Goal: Task Accomplishment & Management: Manage account settings

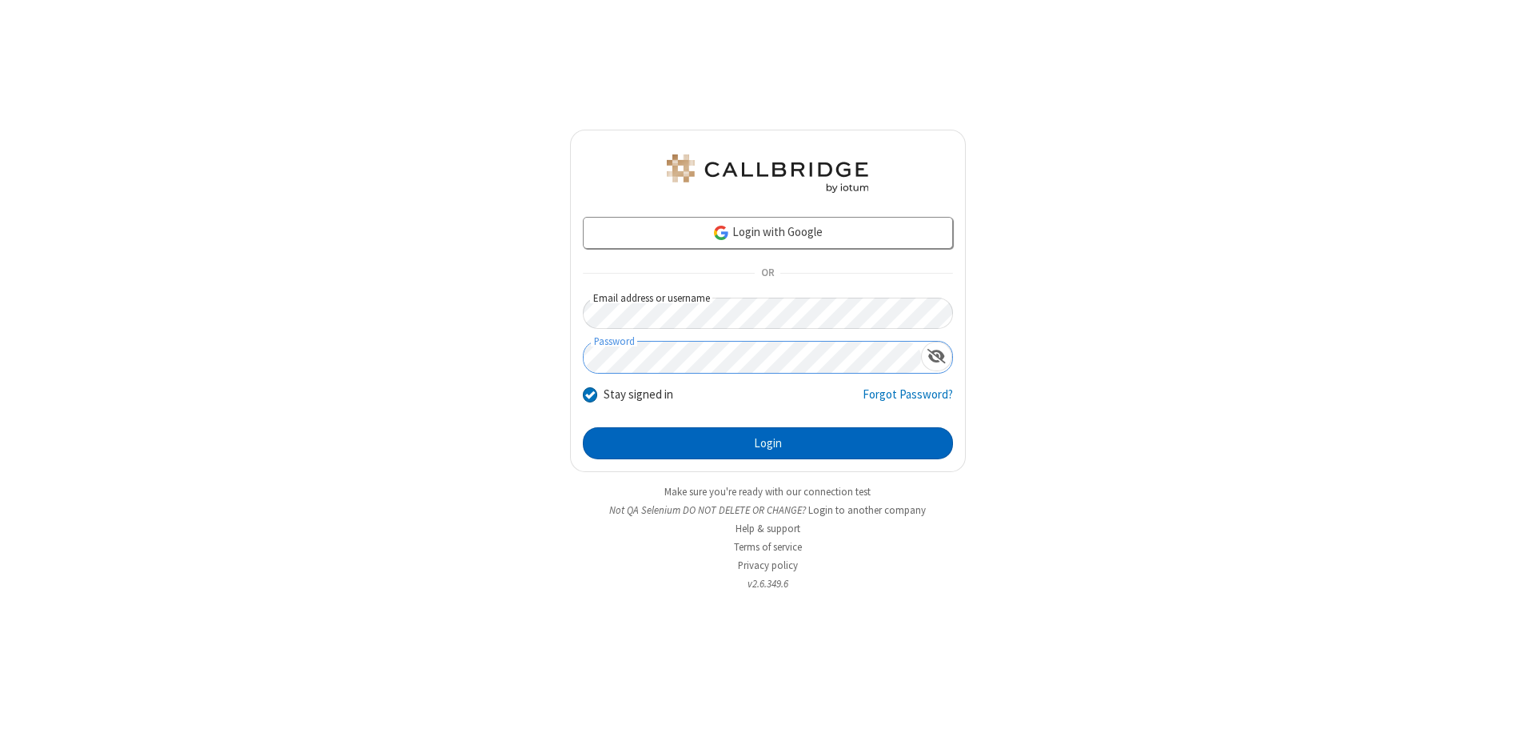
click at [768, 443] on button "Login" at bounding box center [768, 443] width 370 height 32
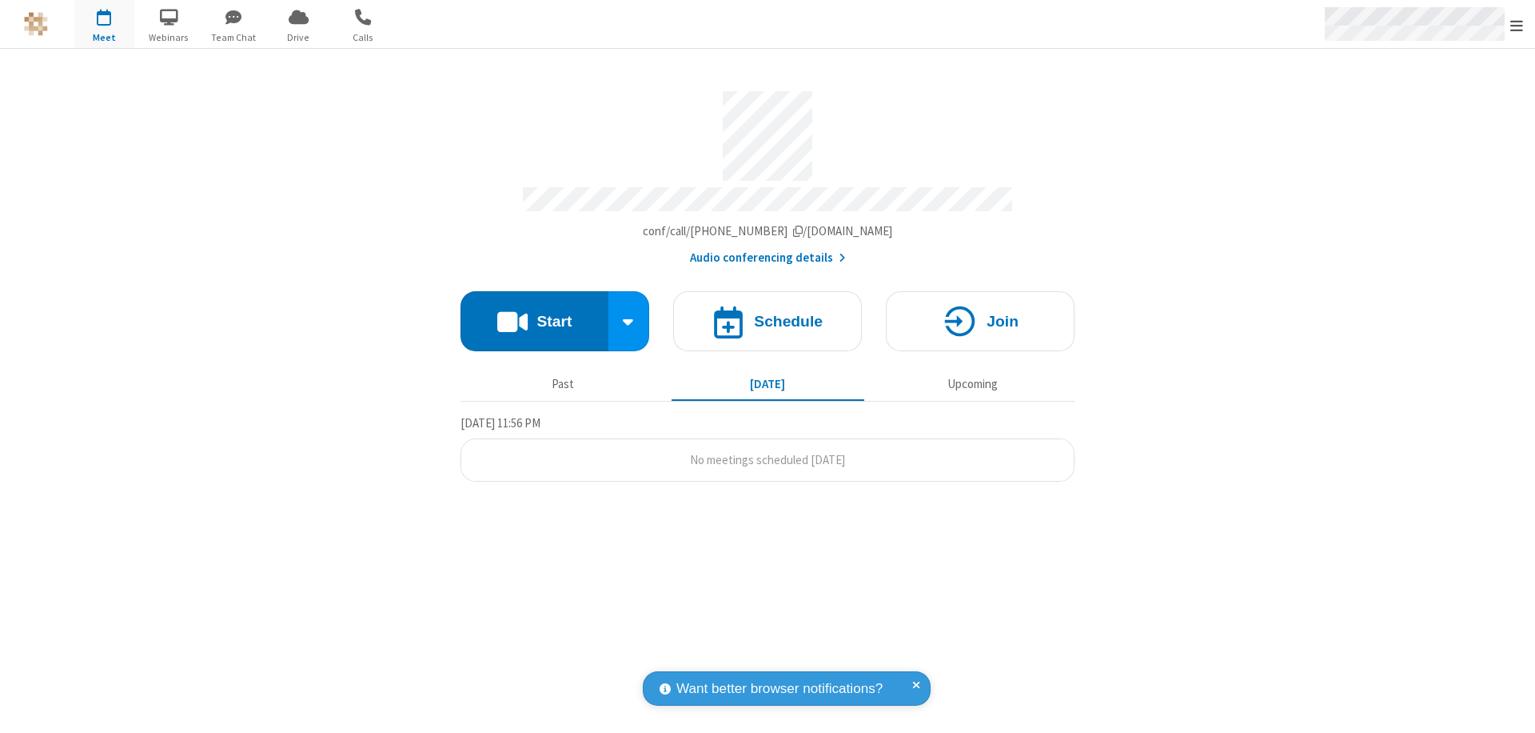
click at [1517, 25] on span "Open menu" at bounding box center [1517, 26] width 13 height 16
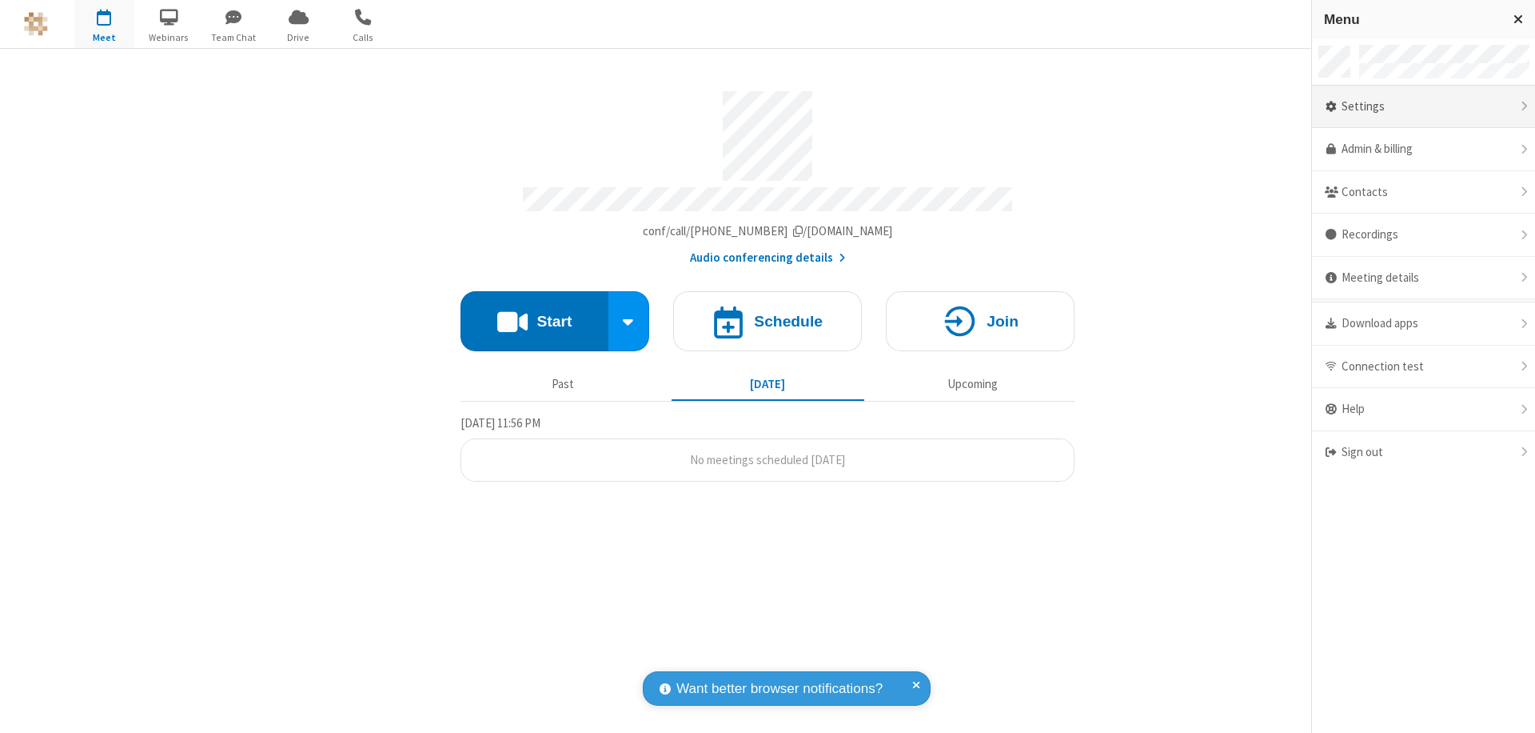
click at [1423, 106] on div "Settings" at bounding box center [1423, 107] width 223 height 43
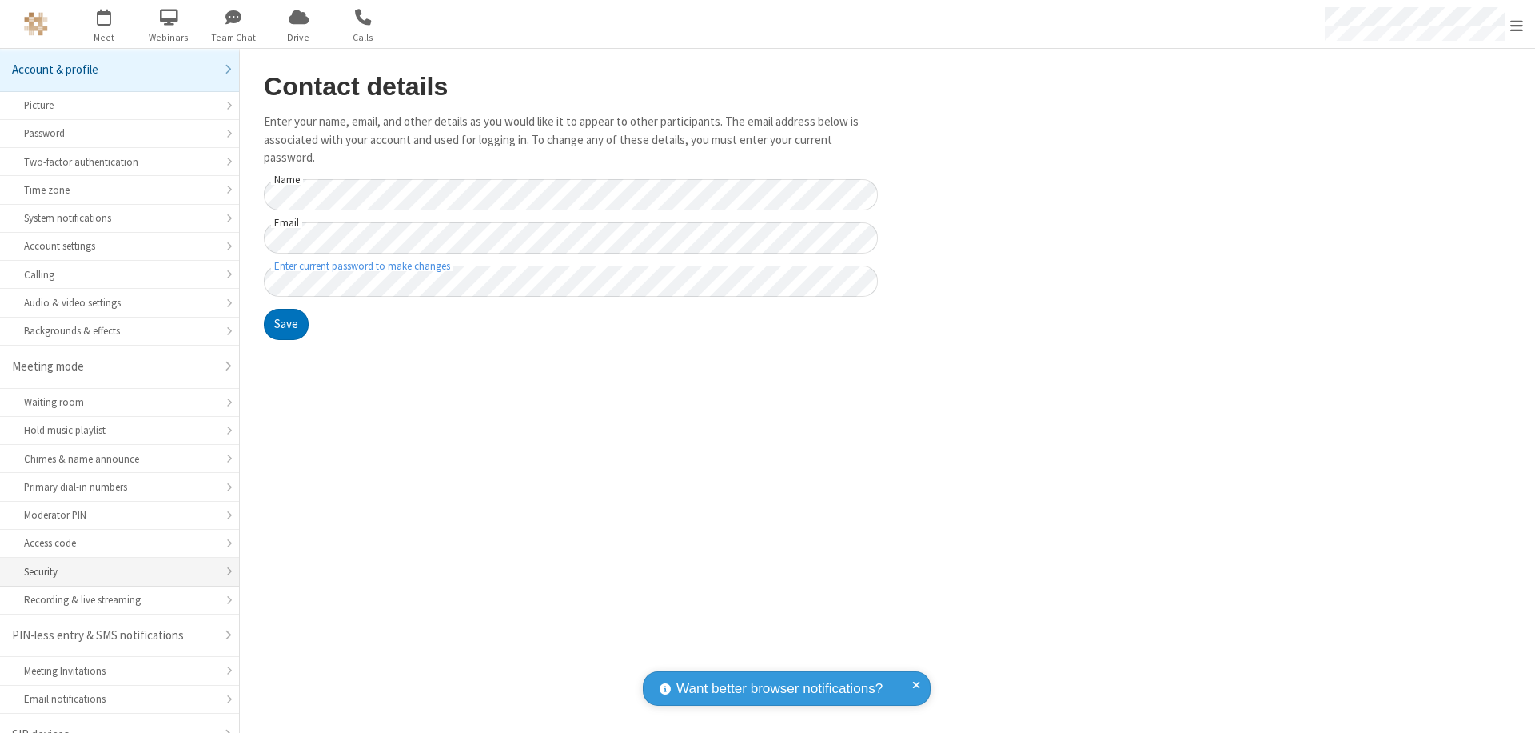
click at [114, 564] on div "Security" at bounding box center [119, 571] width 191 height 15
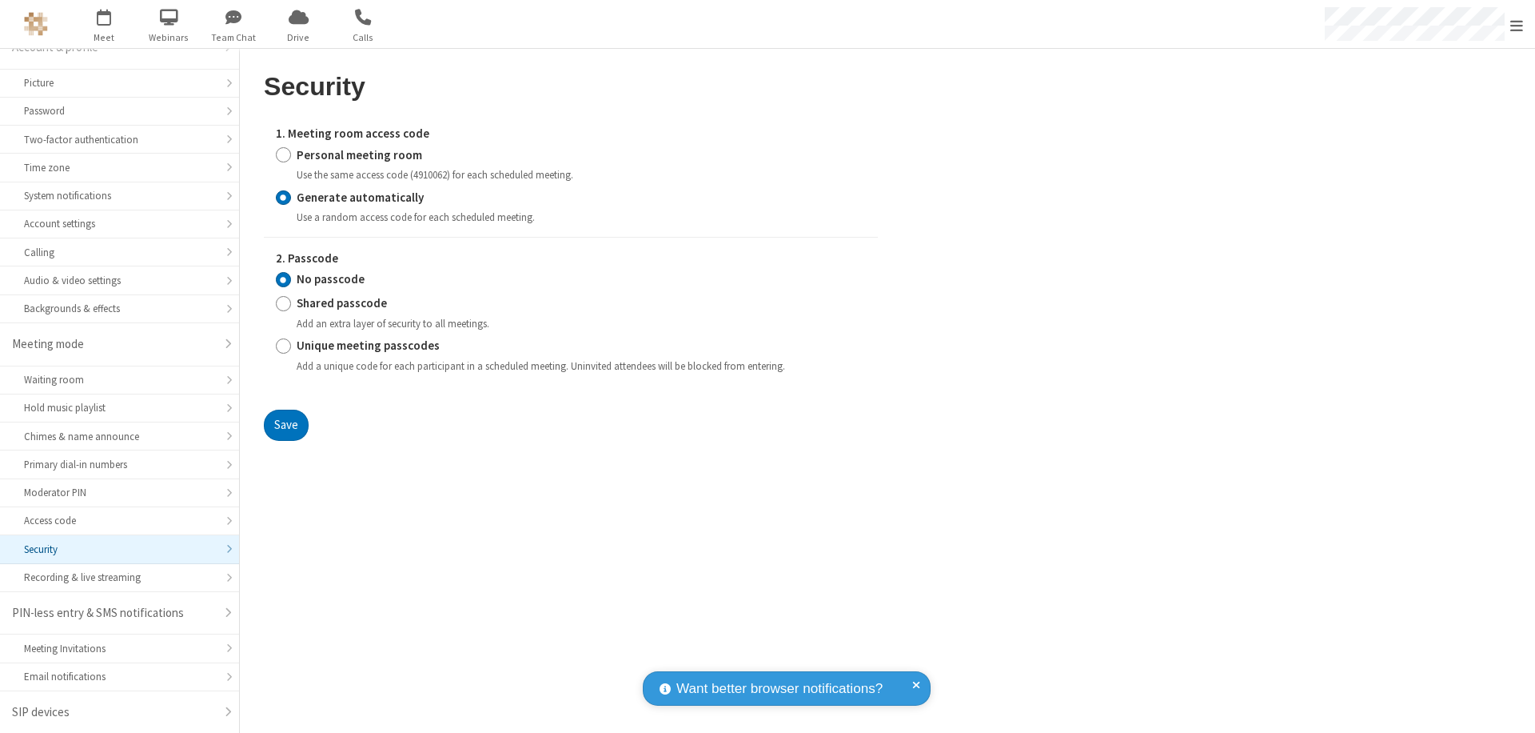
click at [283, 154] on input "Personal meeting room" at bounding box center [283, 154] width 15 height 17
radio input "true"
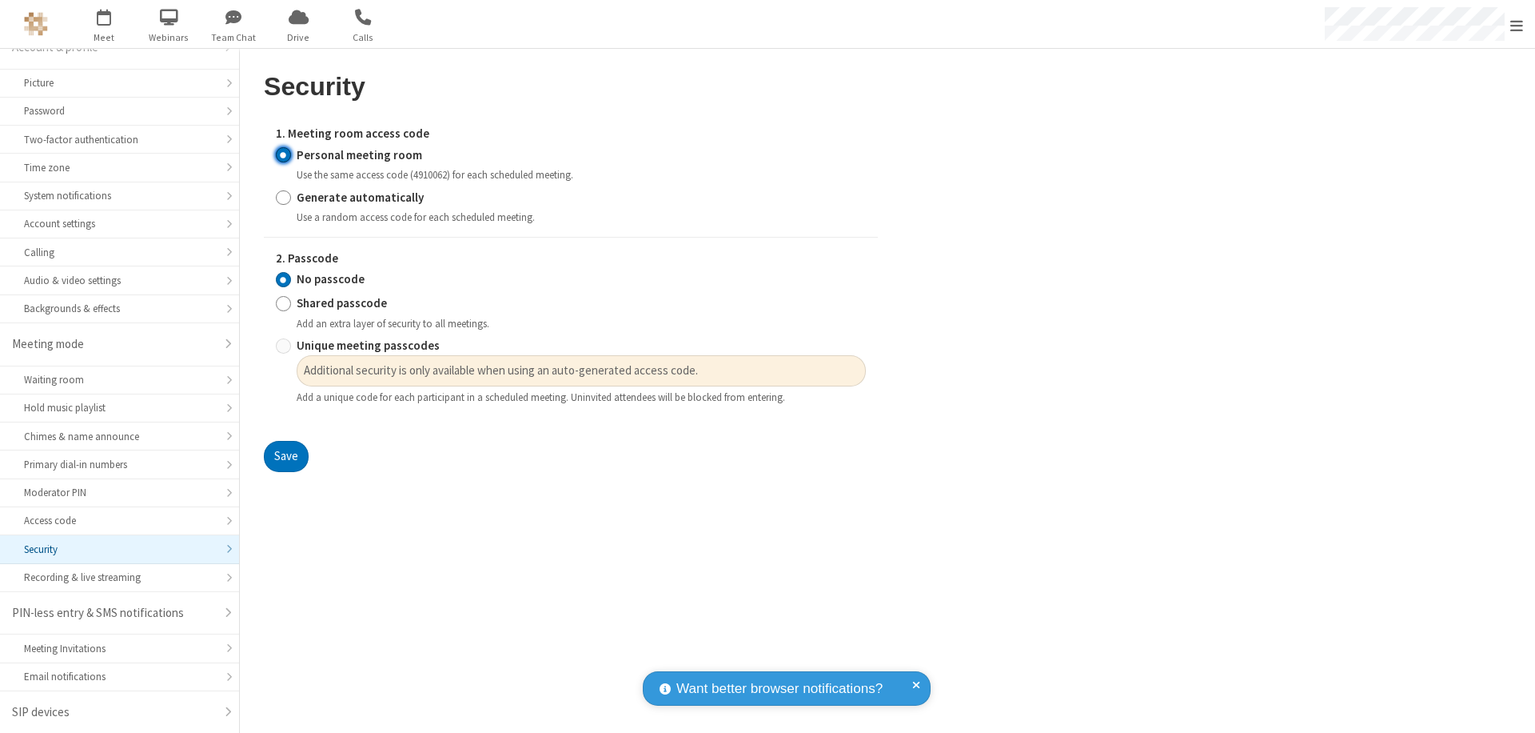
click at [283, 279] on input "No passcode" at bounding box center [283, 279] width 15 height 17
click at [285, 457] on button "Save" at bounding box center [286, 457] width 45 height 32
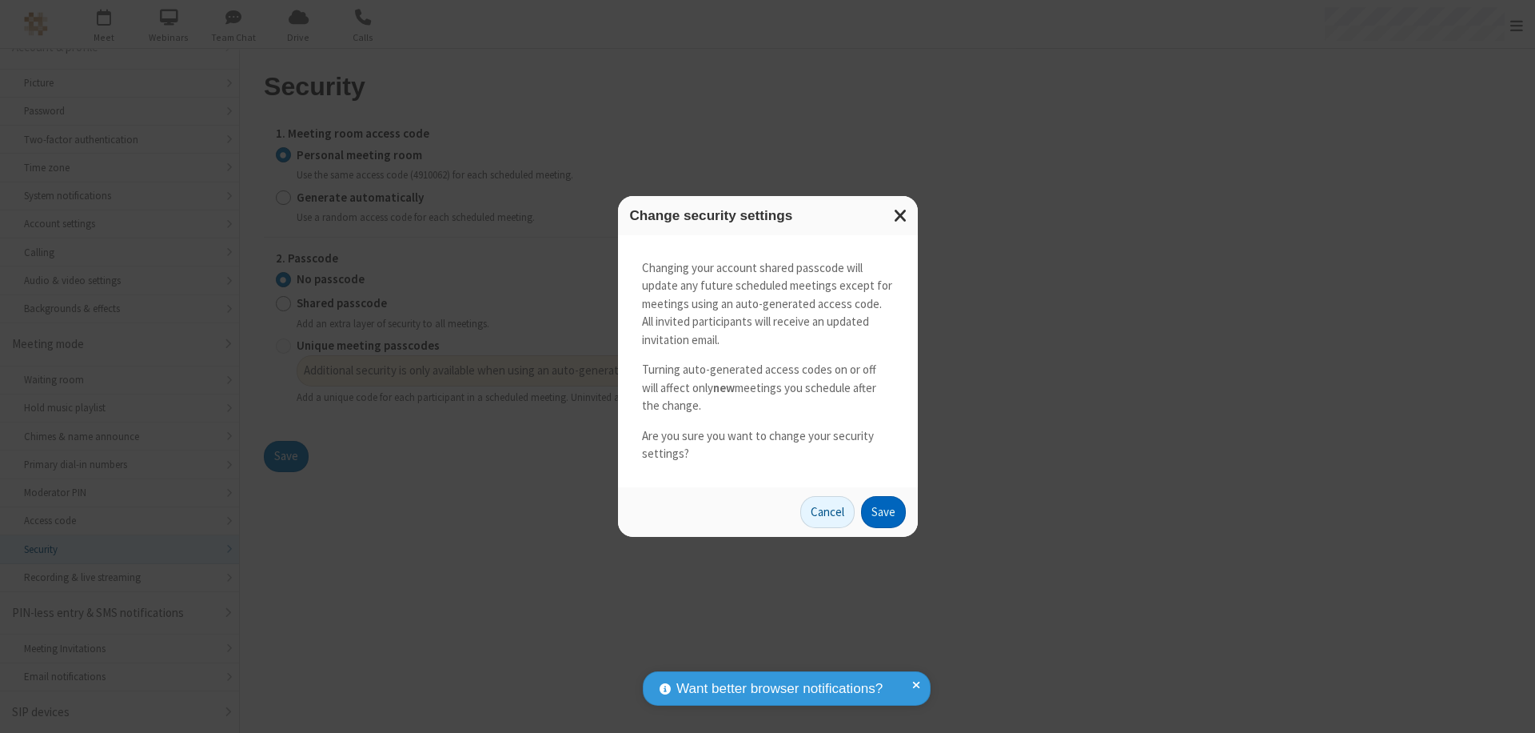
click at [883, 511] on button "Save" at bounding box center [883, 512] width 45 height 32
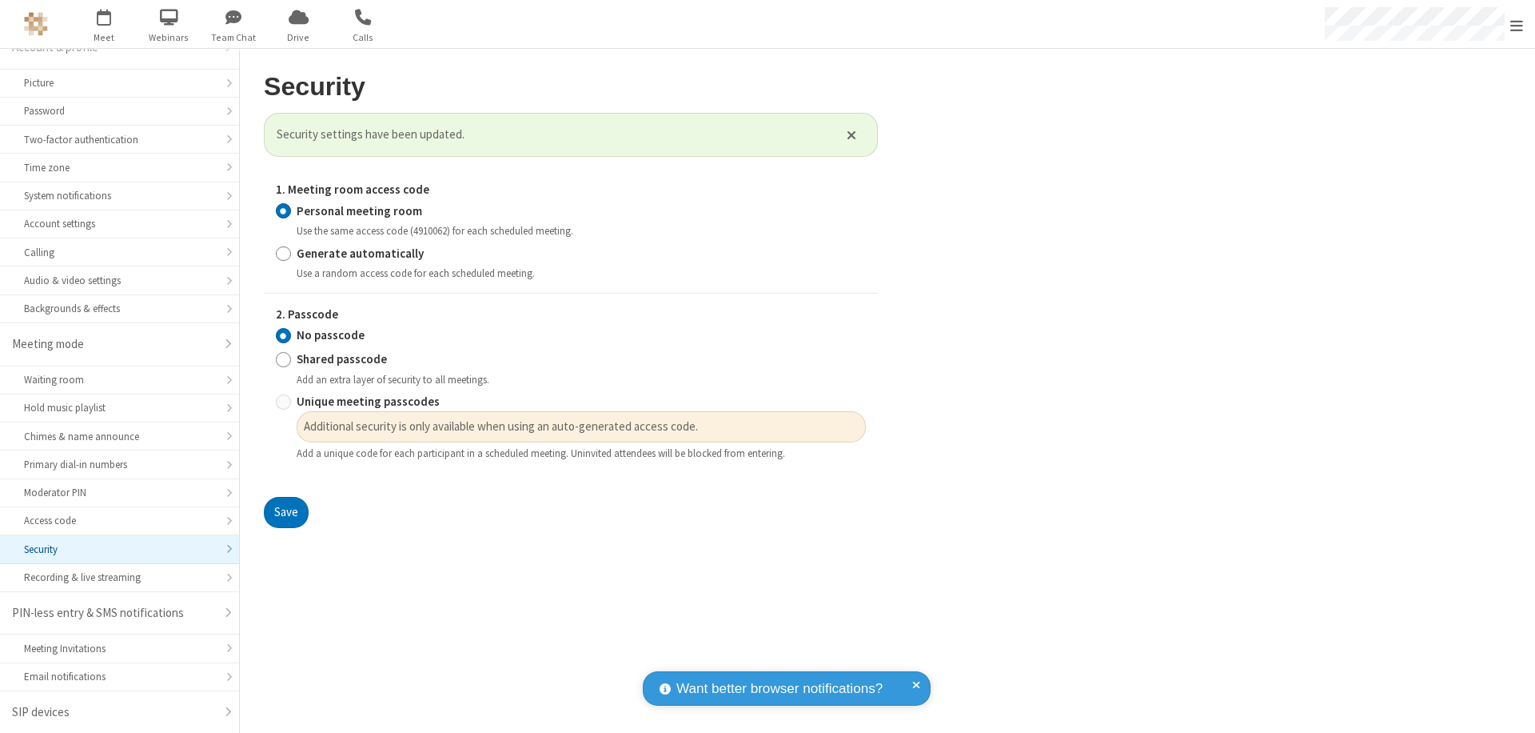
click at [1517, 25] on span "Open menu" at bounding box center [1517, 26] width 13 height 16
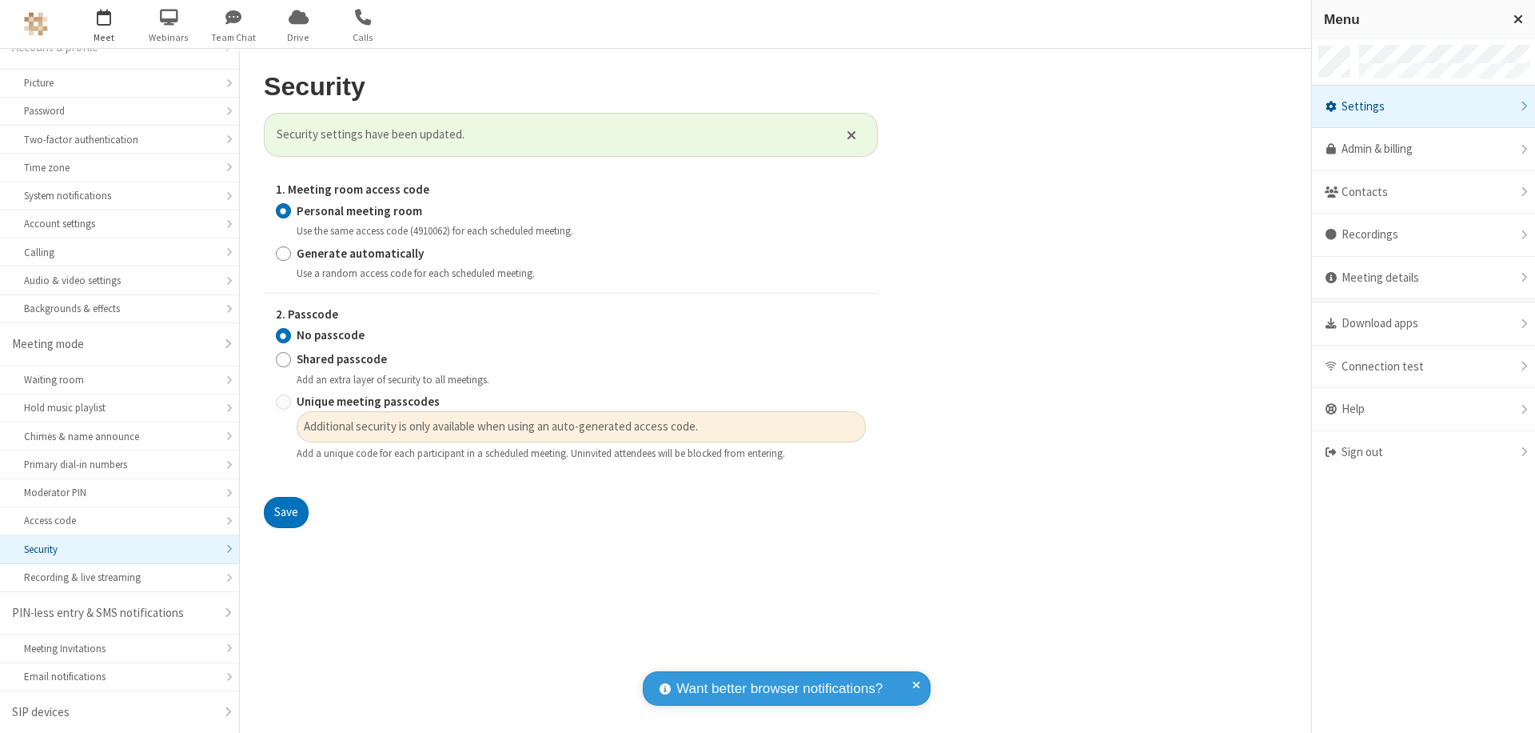
click at [104, 24] on span "button" at bounding box center [104, 16] width 60 height 27
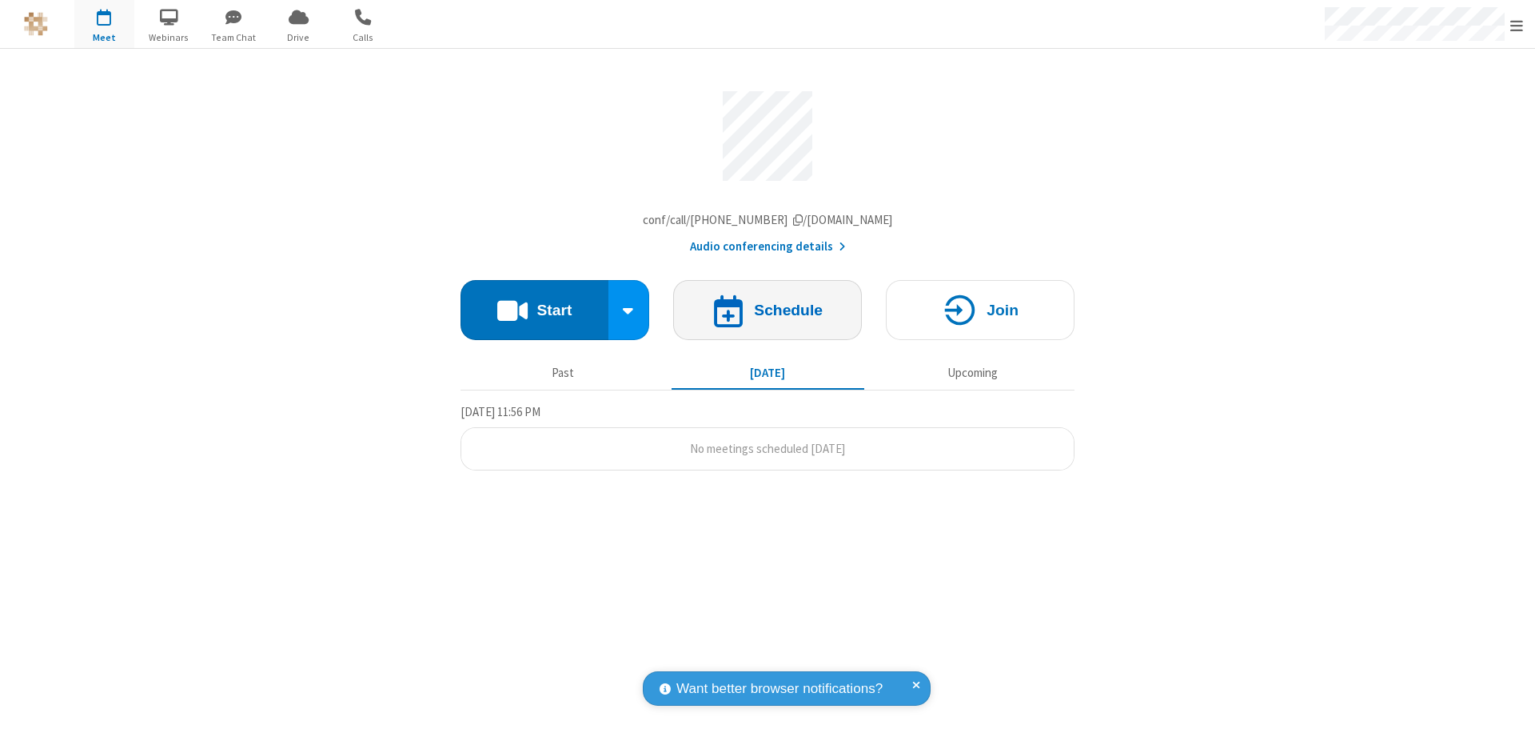
click at [768, 313] on h4 "Schedule" at bounding box center [788, 309] width 69 height 15
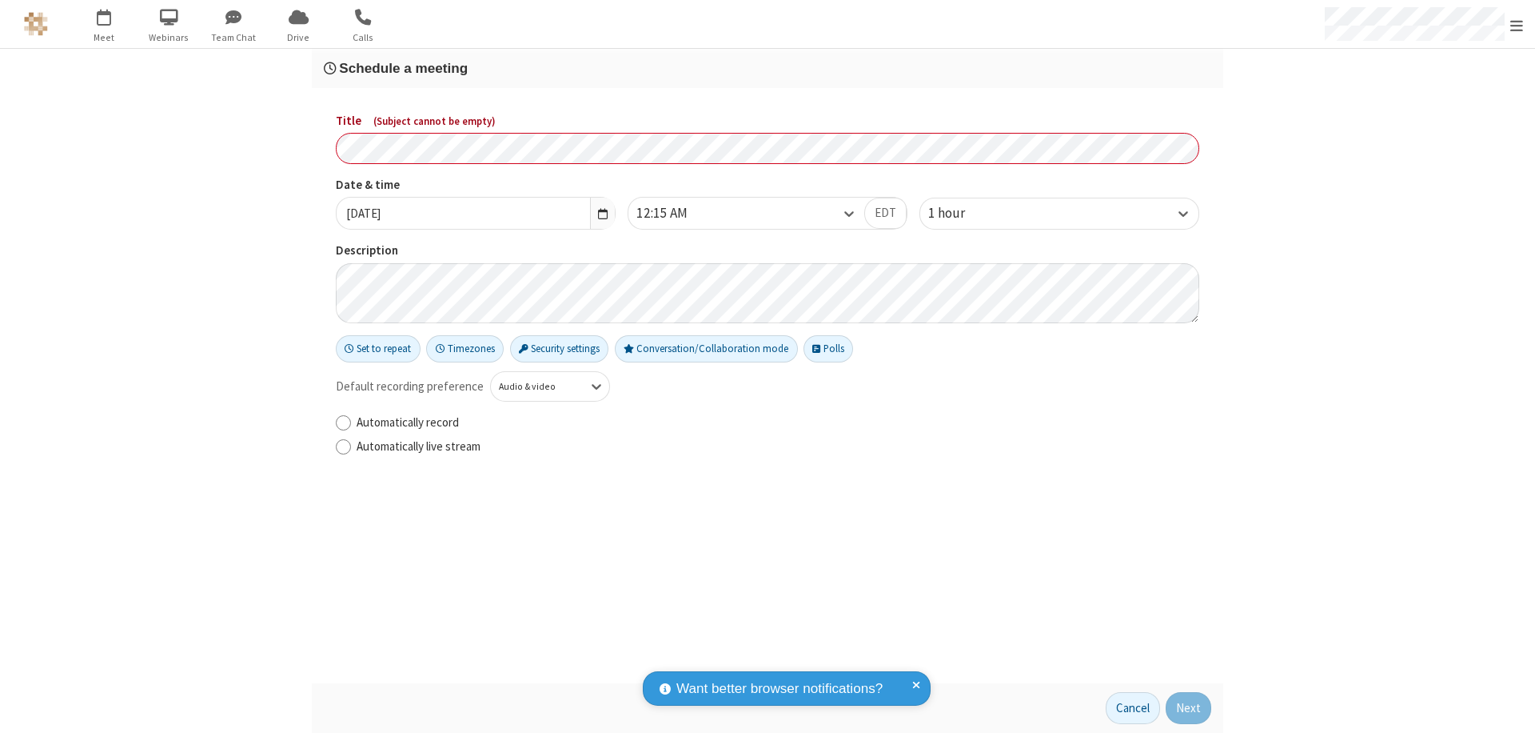
click at [768, 68] on h3 "Schedule a meeting" at bounding box center [768, 68] width 888 height 15
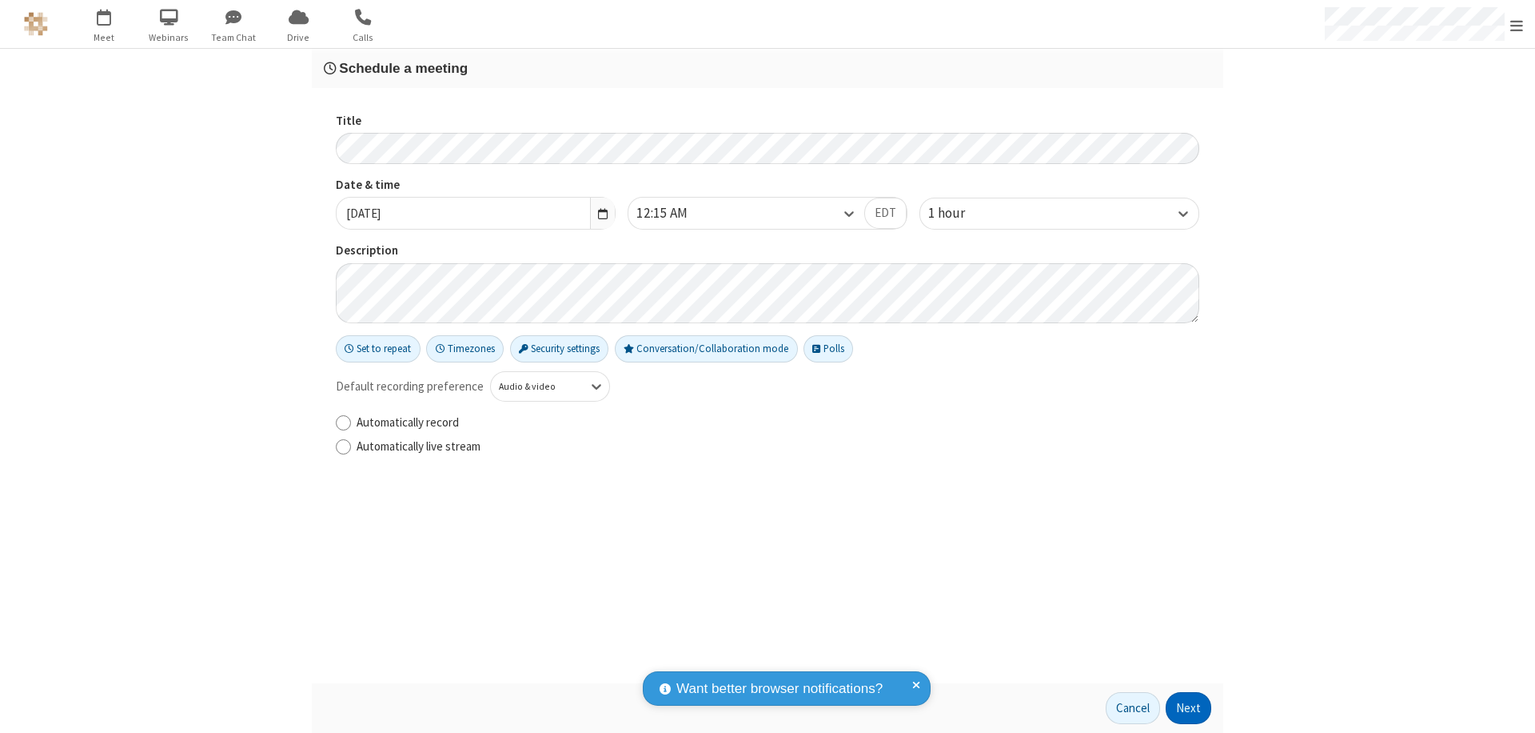
click at [1189, 708] on button "Next" at bounding box center [1189, 708] width 46 height 32
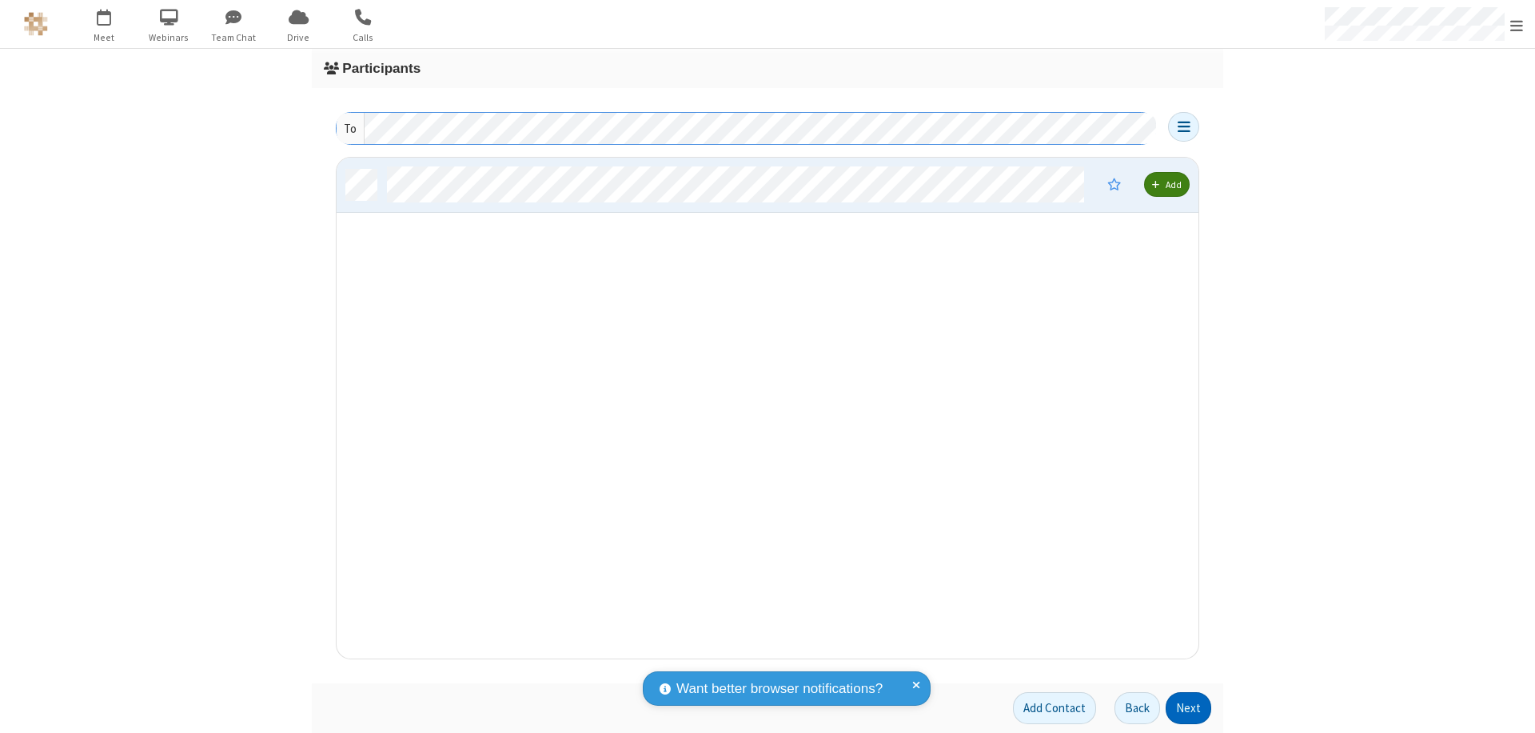
click at [1189, 708] on button "Next" at bounding box center [1189, 708] width 46 height 32
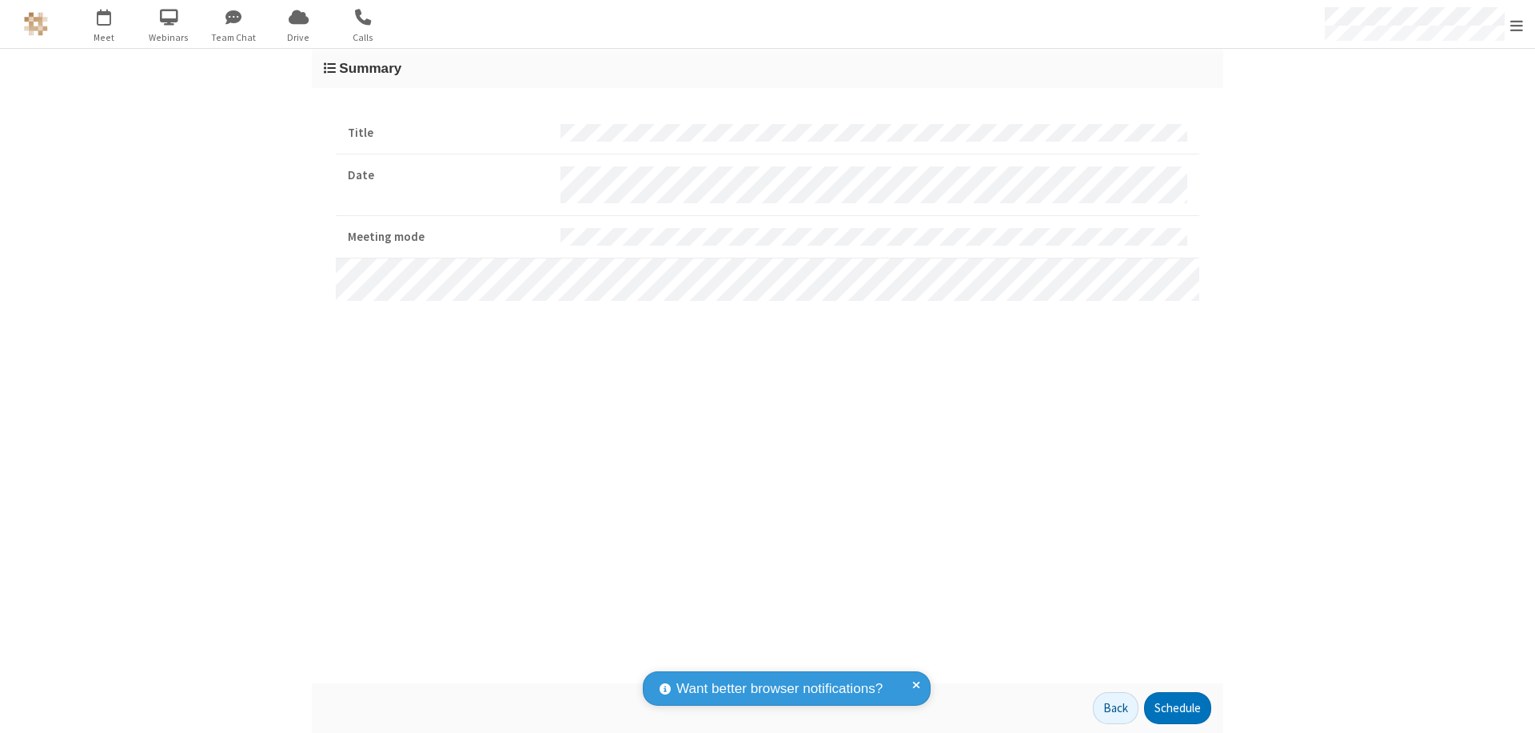
click at [1177, 708] on button "Schedule" at bounding box center [1177, 708] width 67 height 32
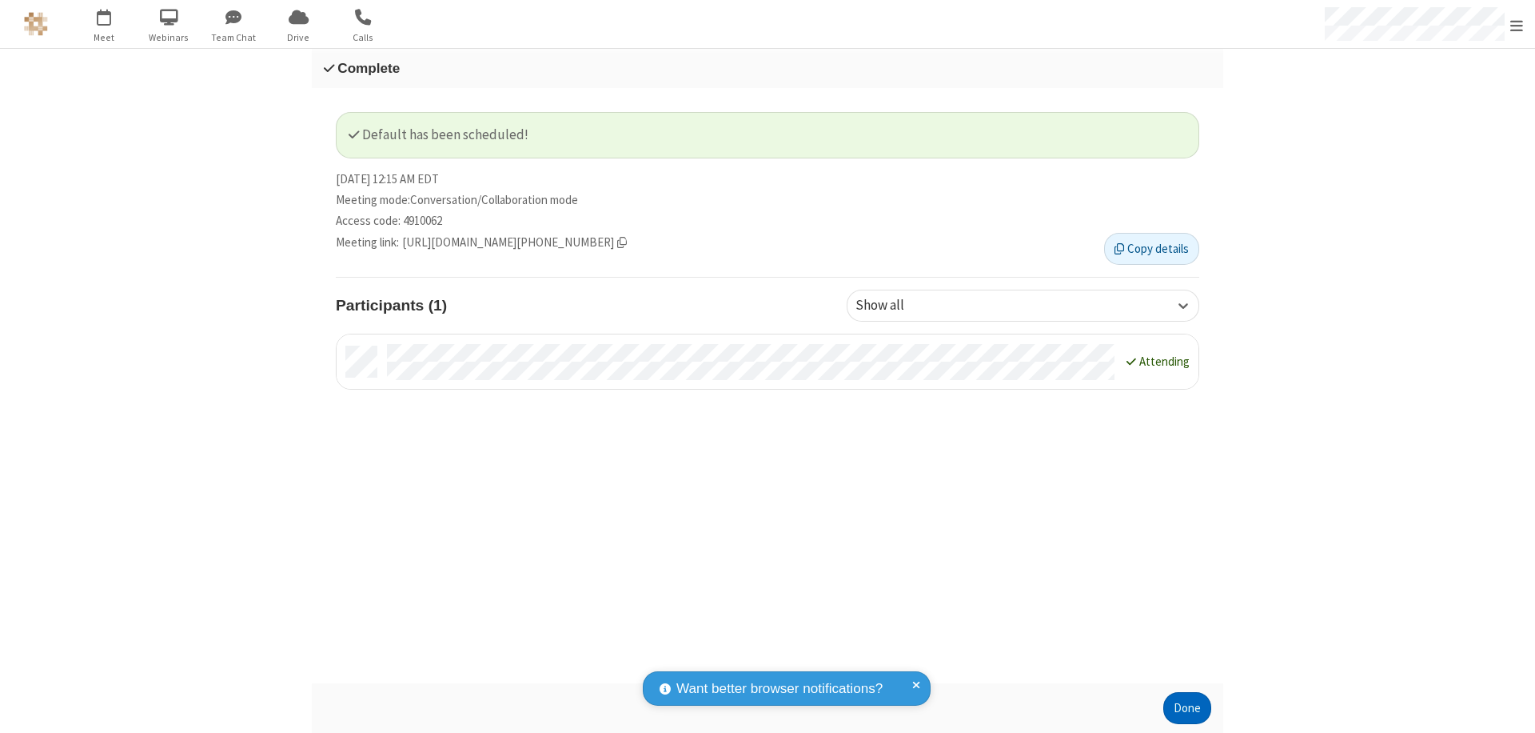
click at [1188, 708] on button "Done" at bounding box center [1188, 708] width 48 height 32
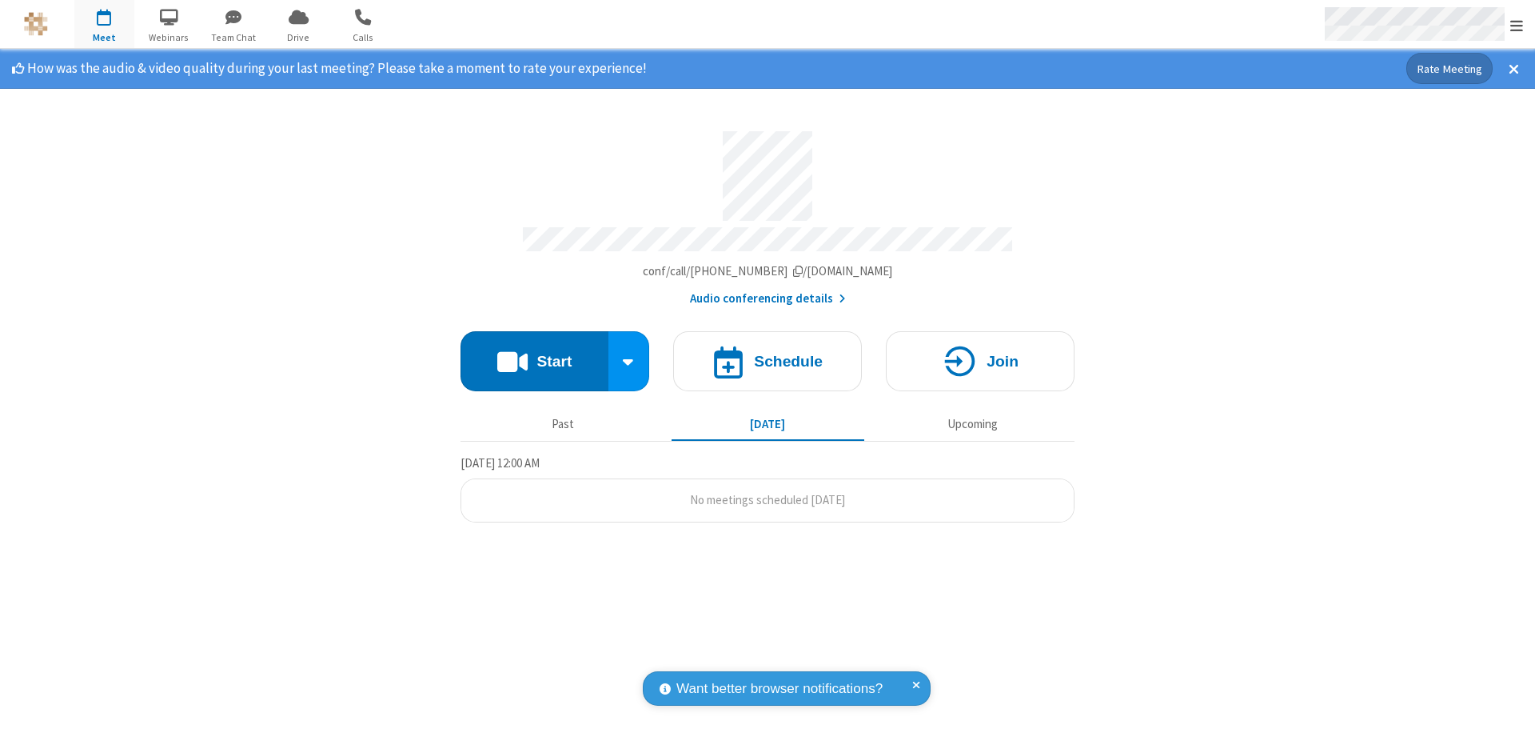
click at [1517, 25] on span "Open menu" at bounding box center [1517, 26] width 13 height 16
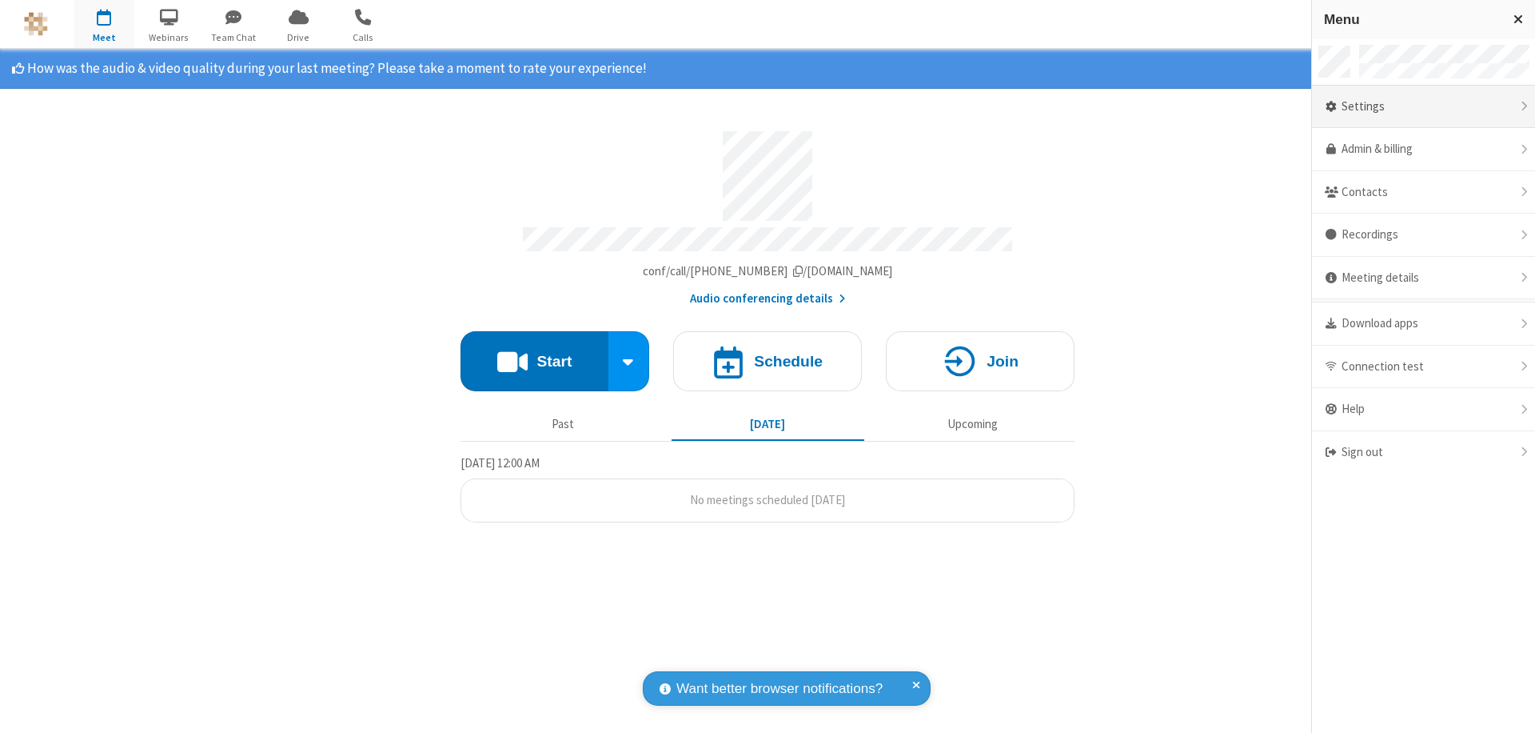
click at [1423, 106] on div "Settings" at bounding box center [1423, 107] width 223 height 43
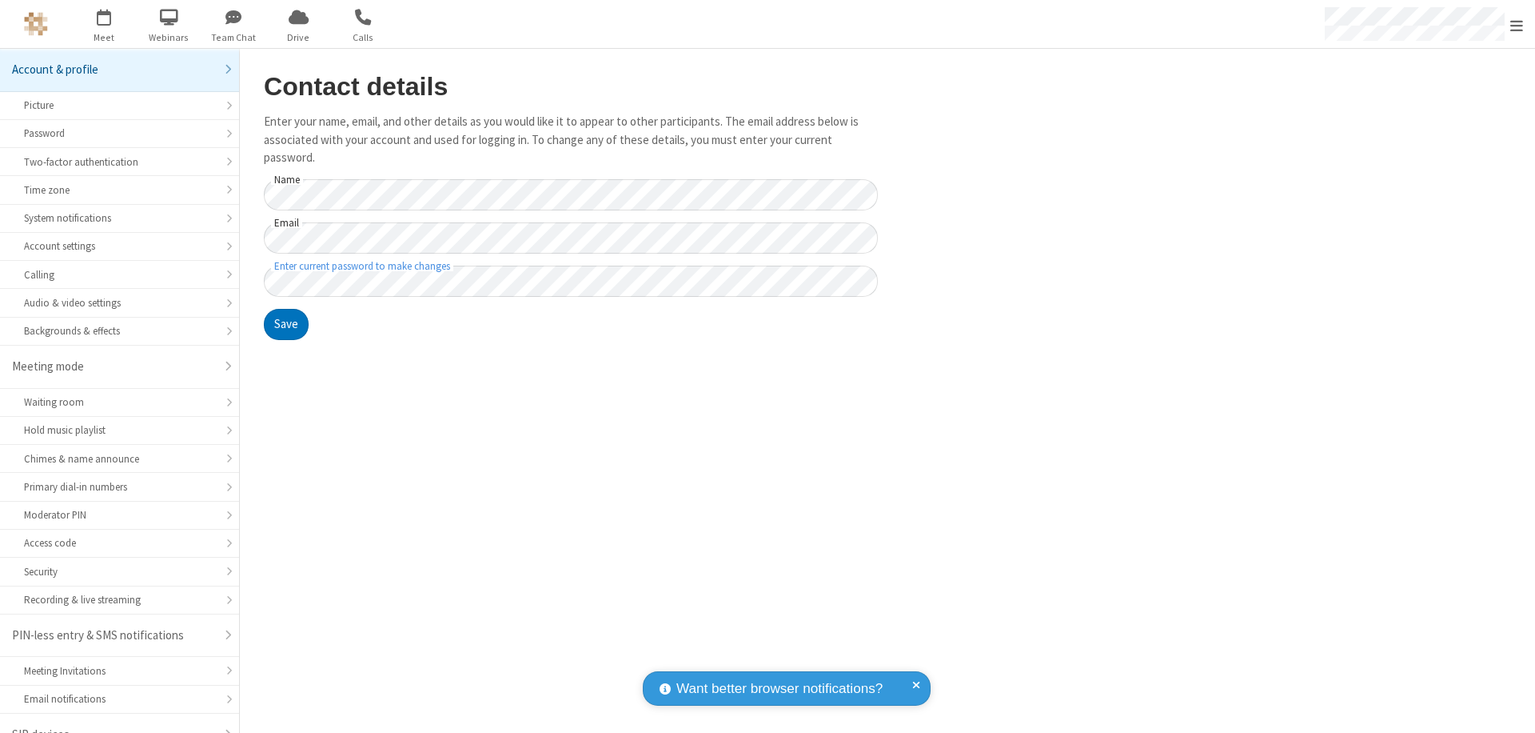
scroll to position [22, 0]
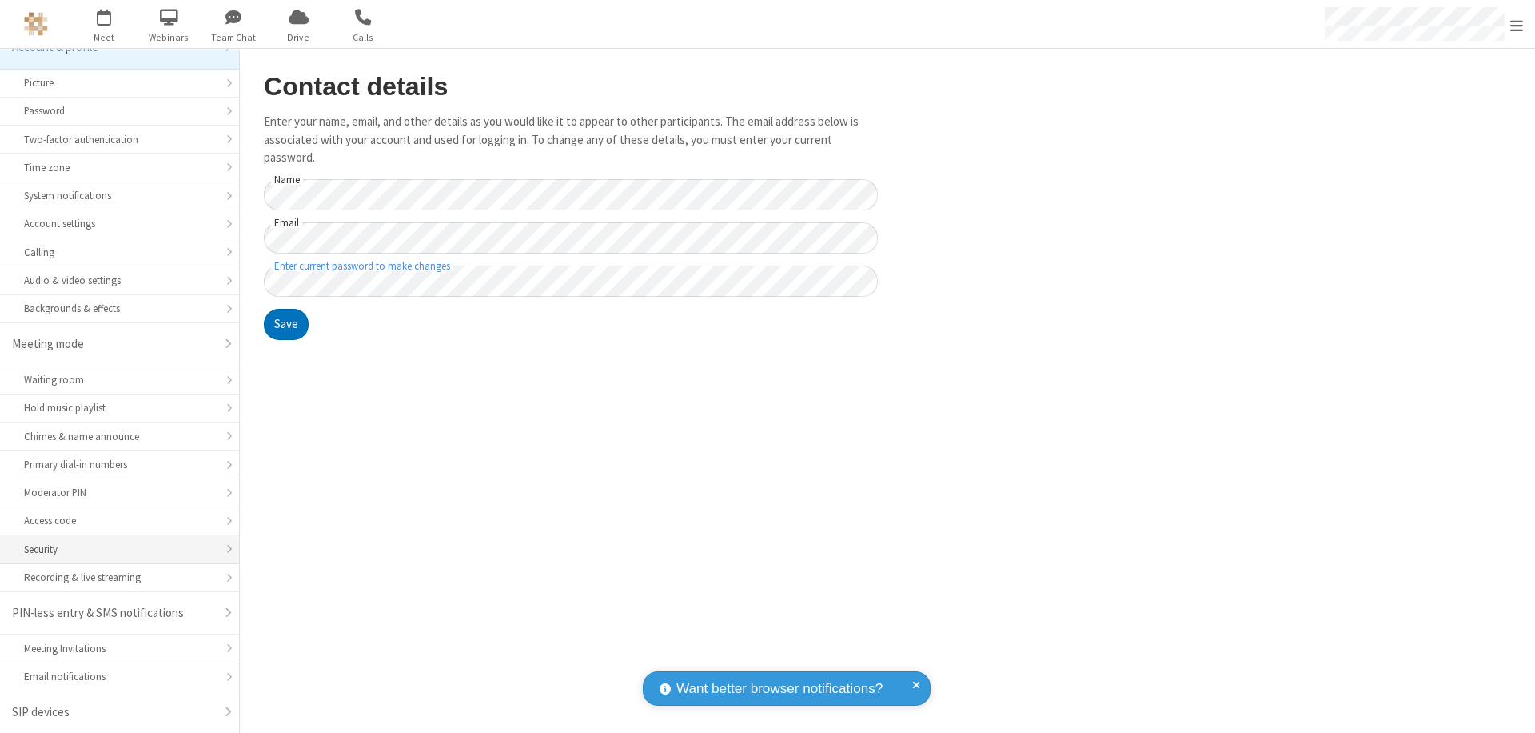
click at [114, 549] on div "Security" at bounding box center [119, 548] width 191 height 15
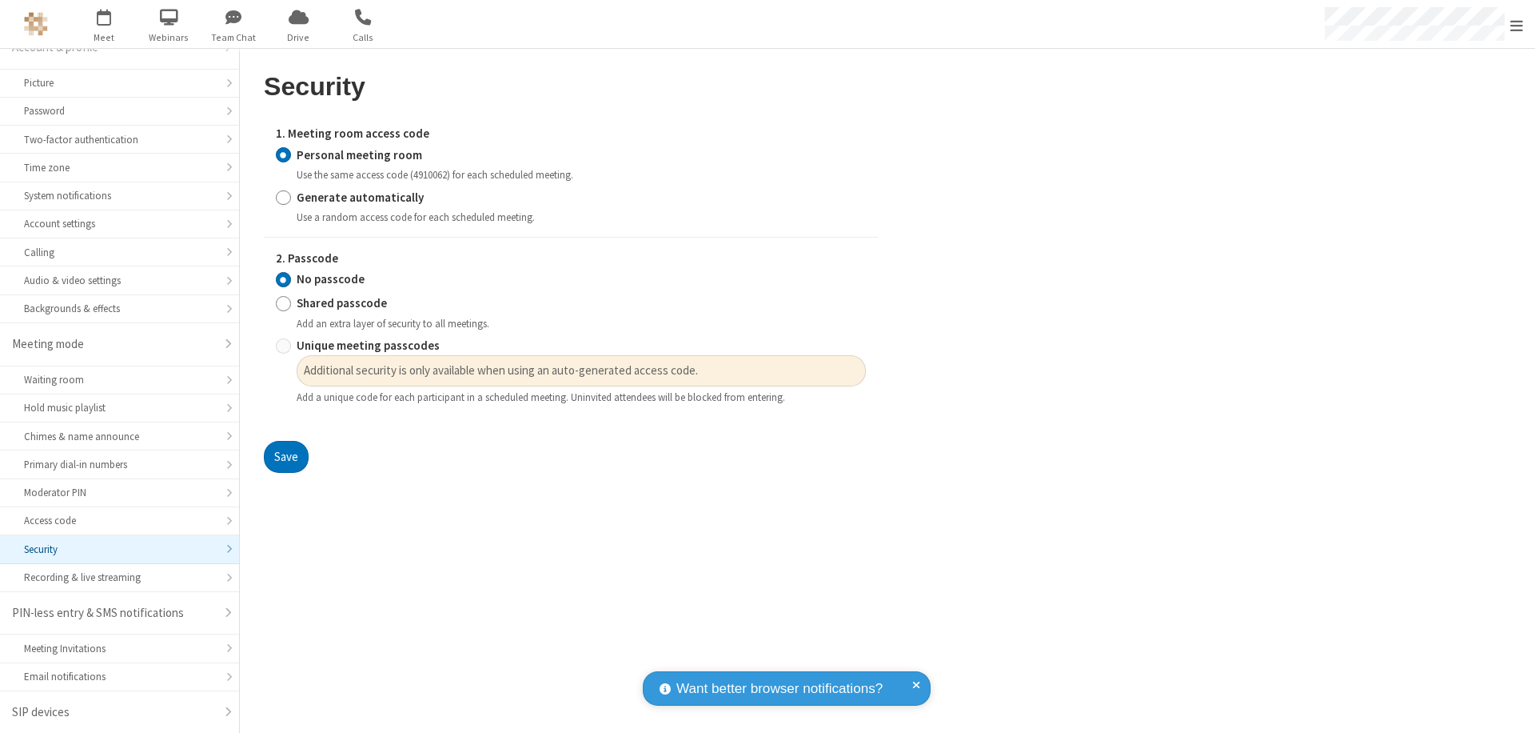
click at [283, 154] on input "Personal meeting room" at bounding box center [283, 154] width 15 height 17
click at [283, 279] on input "No passcode" at bounding box center [283, 279] width 15 height 17
click at [285, 457] on button "Save" at bounding box center [286, 457] width 45 height 32
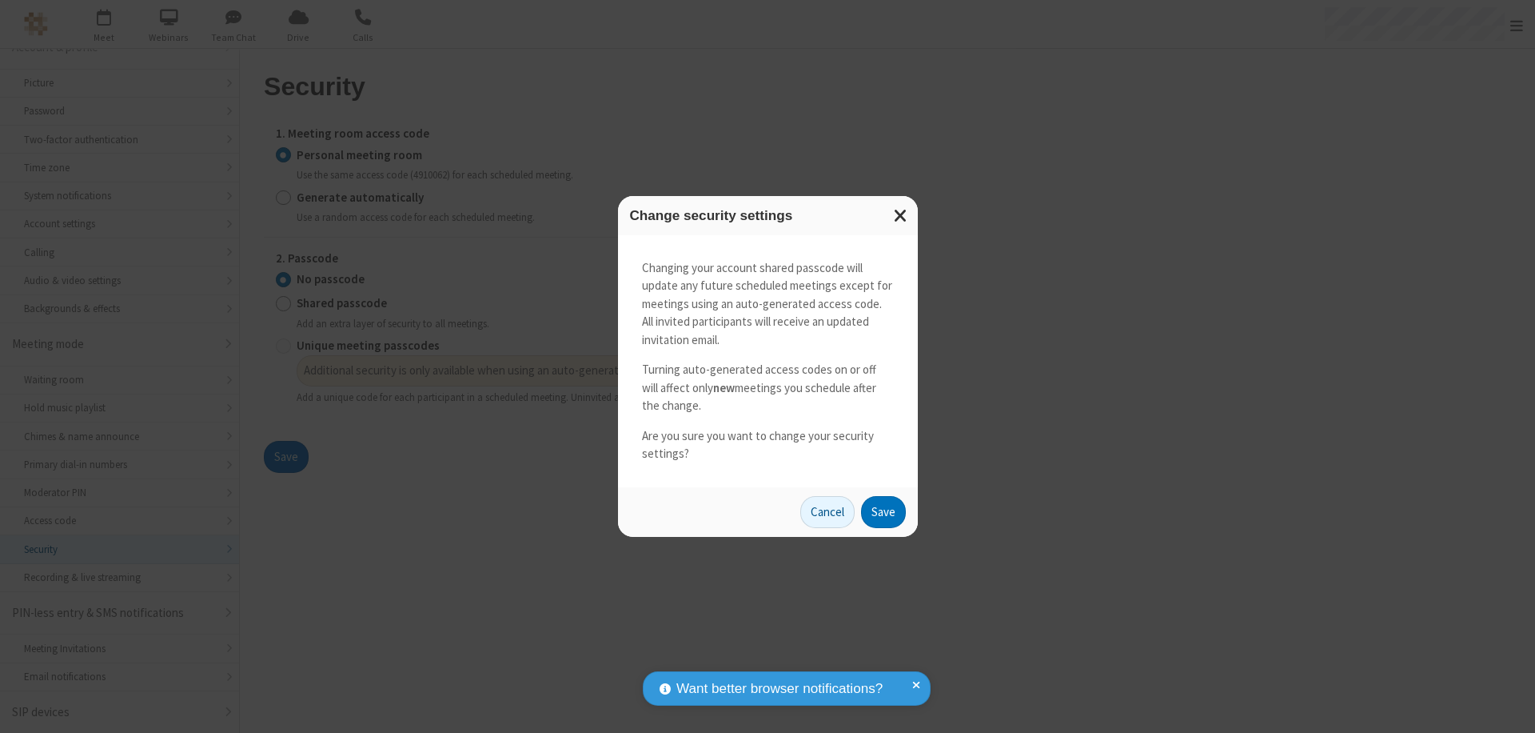
click at [883, 511] on button "Save" at bounding box center [883, 512] width 45 height 32
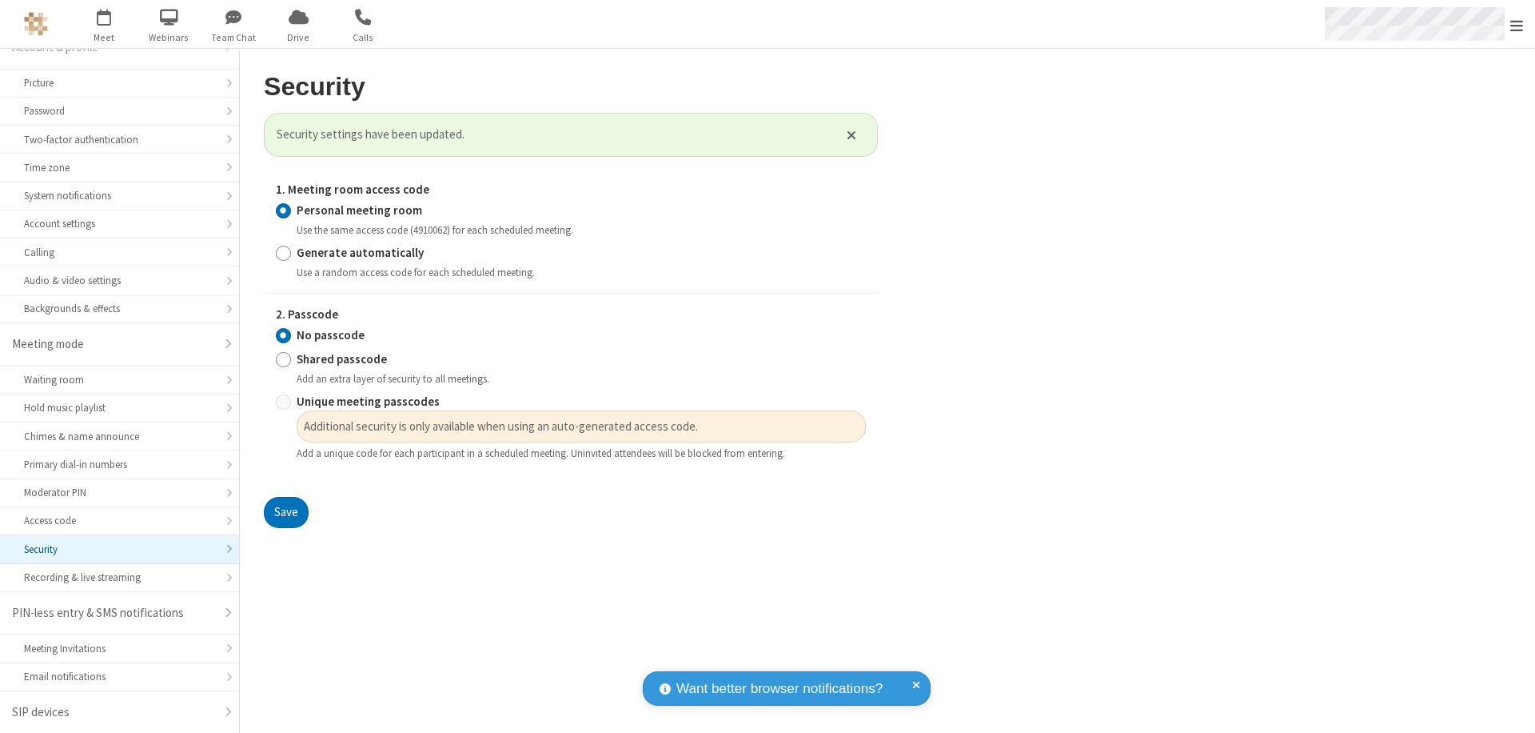
click at [1517, 24] on span "Open menu" at bounding box center [1517, 26] width 13 height 16
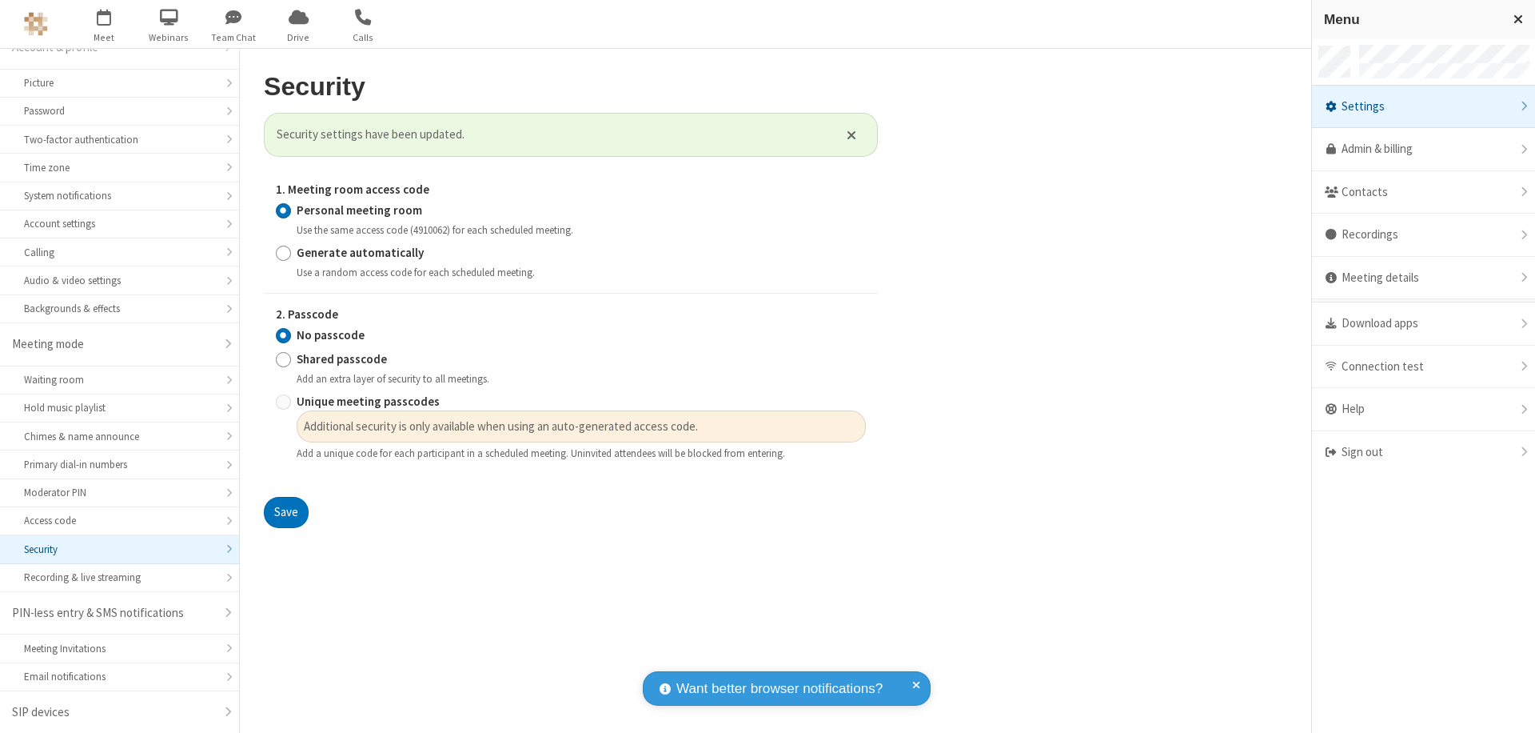
click at [1423, 452] on div "Sign out" at bounding box center [1423, 452] width 223 height 42
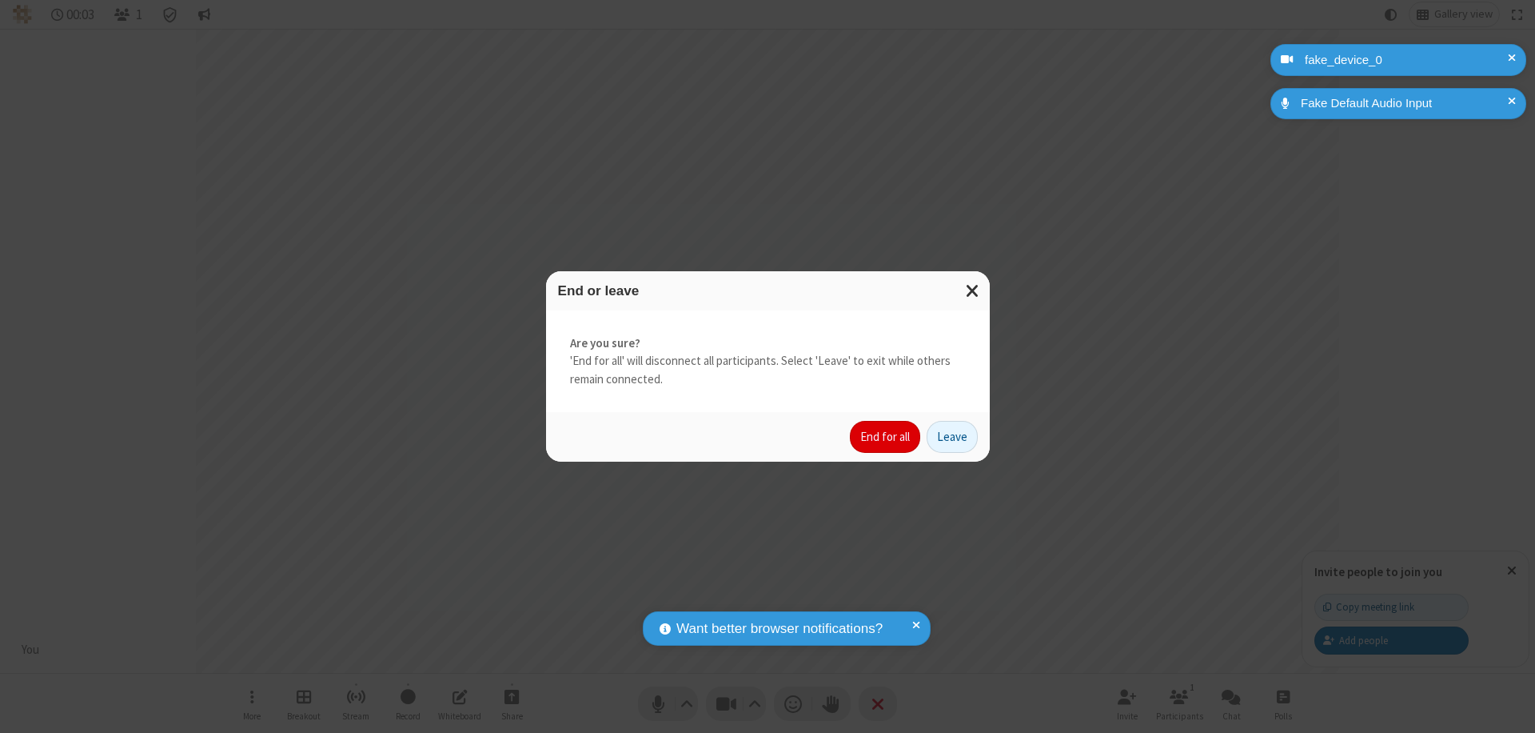
click at [886, 437] on button "End for all" at bounding box center [885, 437] width 70 height 32
